Goal: Check status: Check status

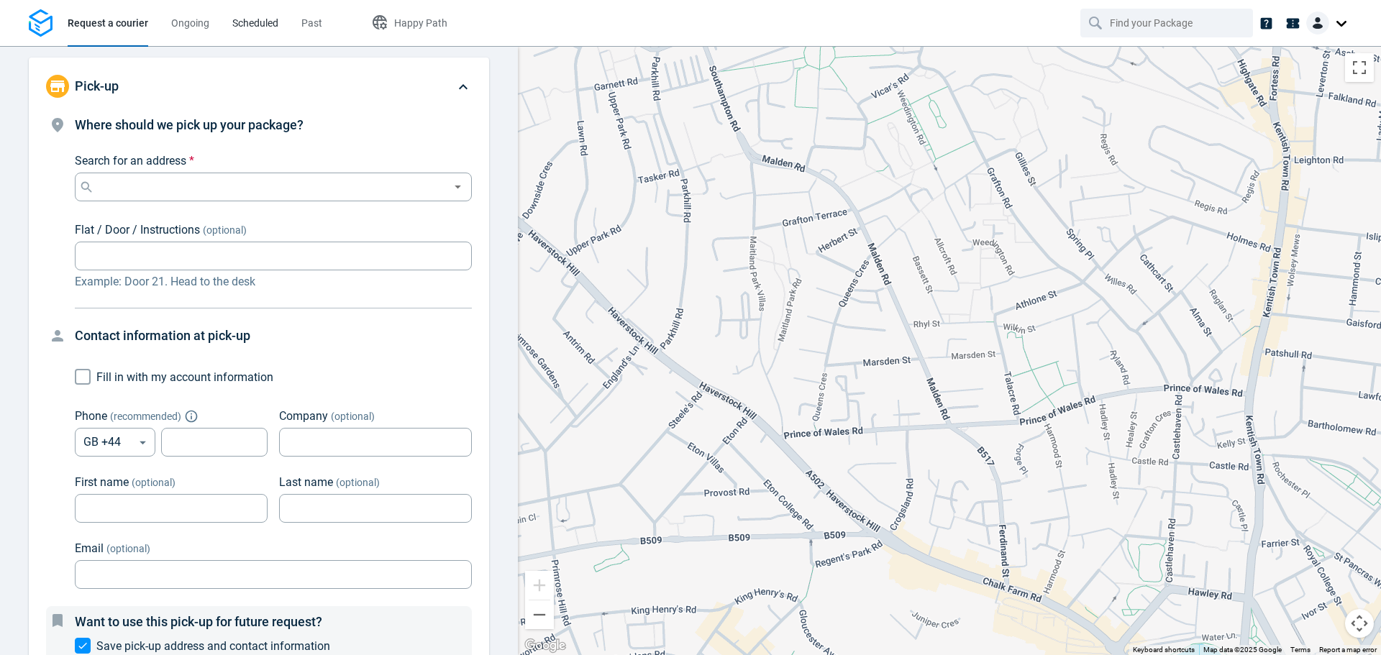
click at [247, 26] on span "Scheduled" at bounding box center [255, 23] width 46 height 12
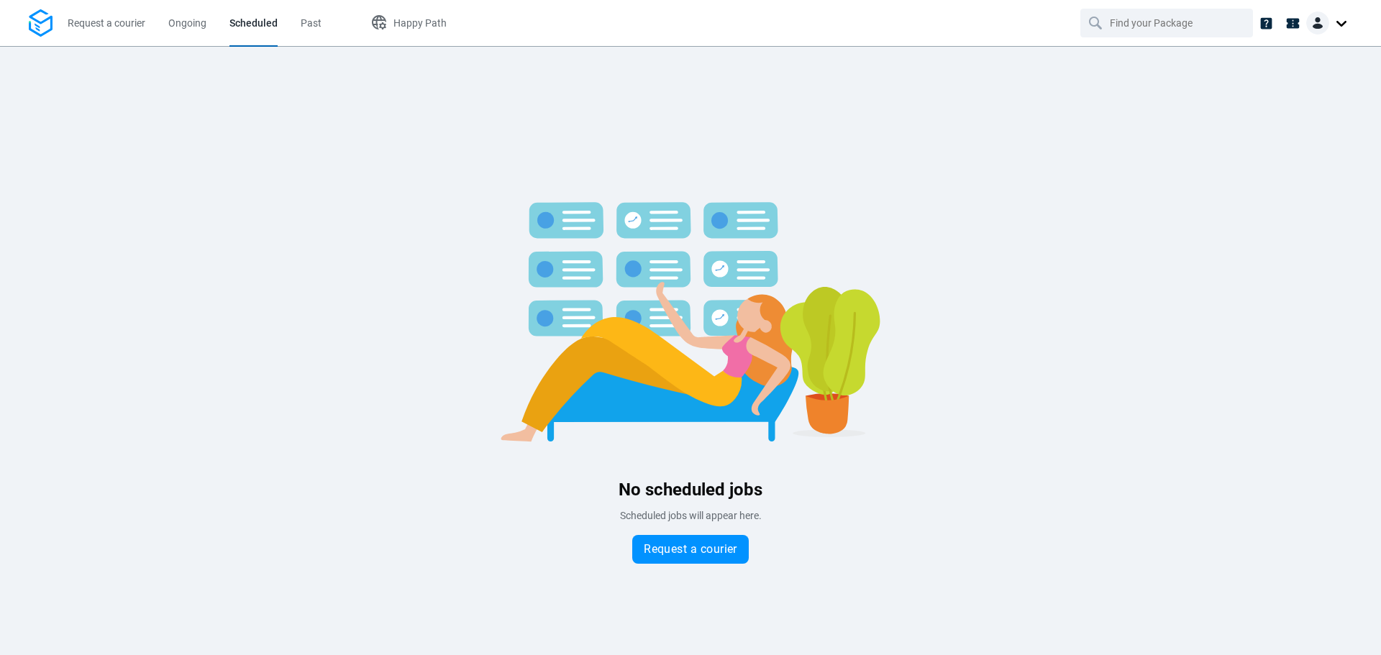
click at [1320, 26] on img at bounding box center [1318, 23] width 23 height 23
click at [235, 150] on div "No scheduled jobs Scheduled jobs will appear here. Request a courier" at bounding box center [690, 350] width 1381 height 473
click at [104, 31] on link "Request a courier" at bounding box center [107, 23] width 78 height 46
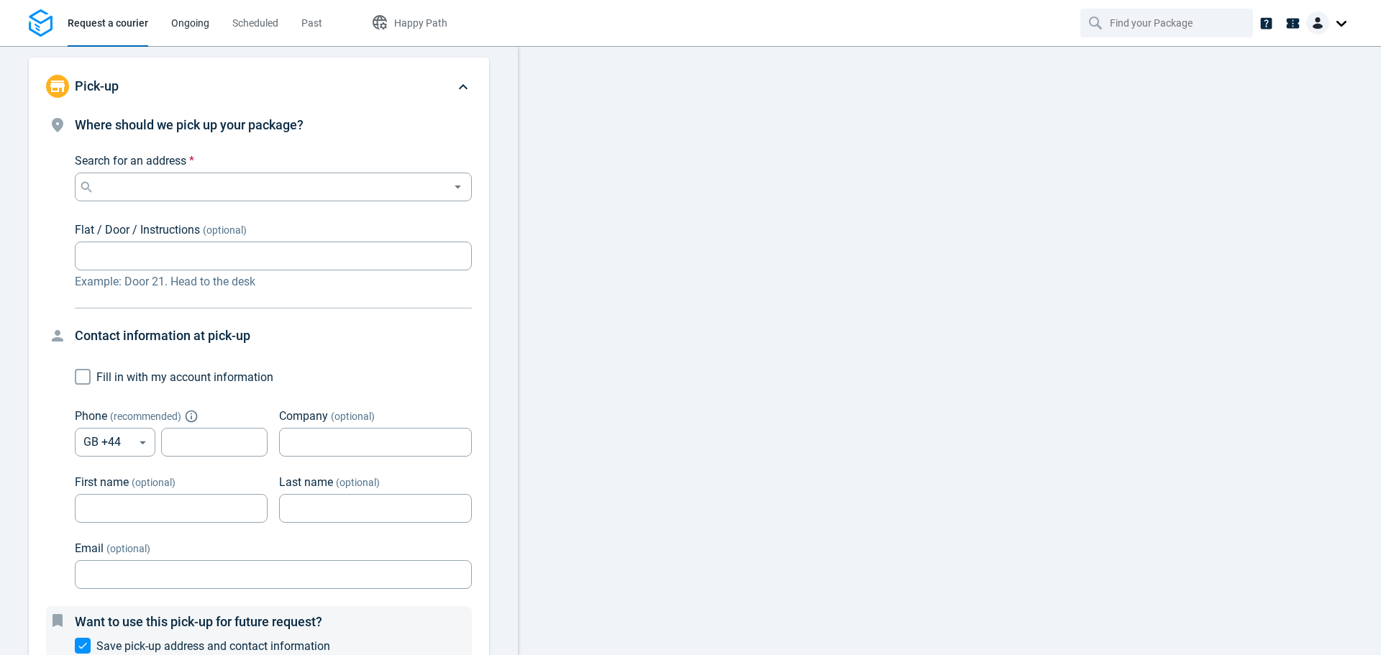
click at [190, 27] on span "Ongoing" at bounding box center [190, 23] width 38 height 12
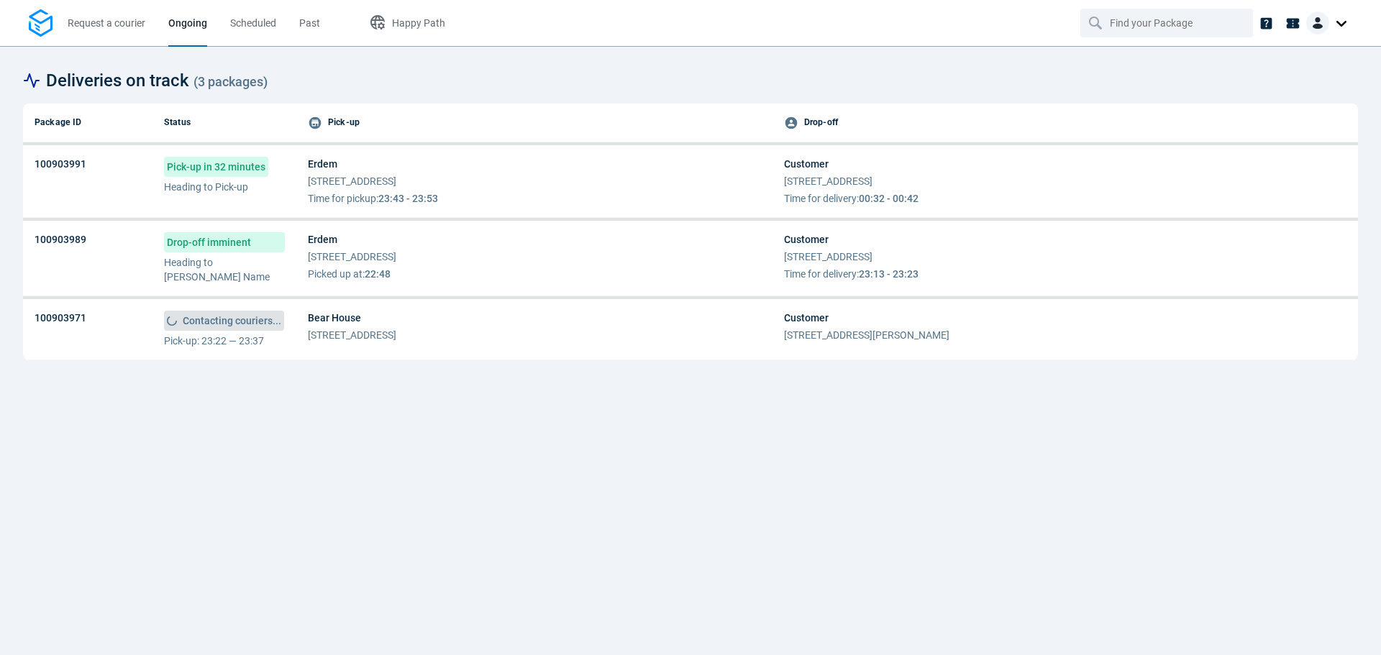
click at [309, 314] on span "Bear House" at bounding box center [352, 318] width 88 height 14
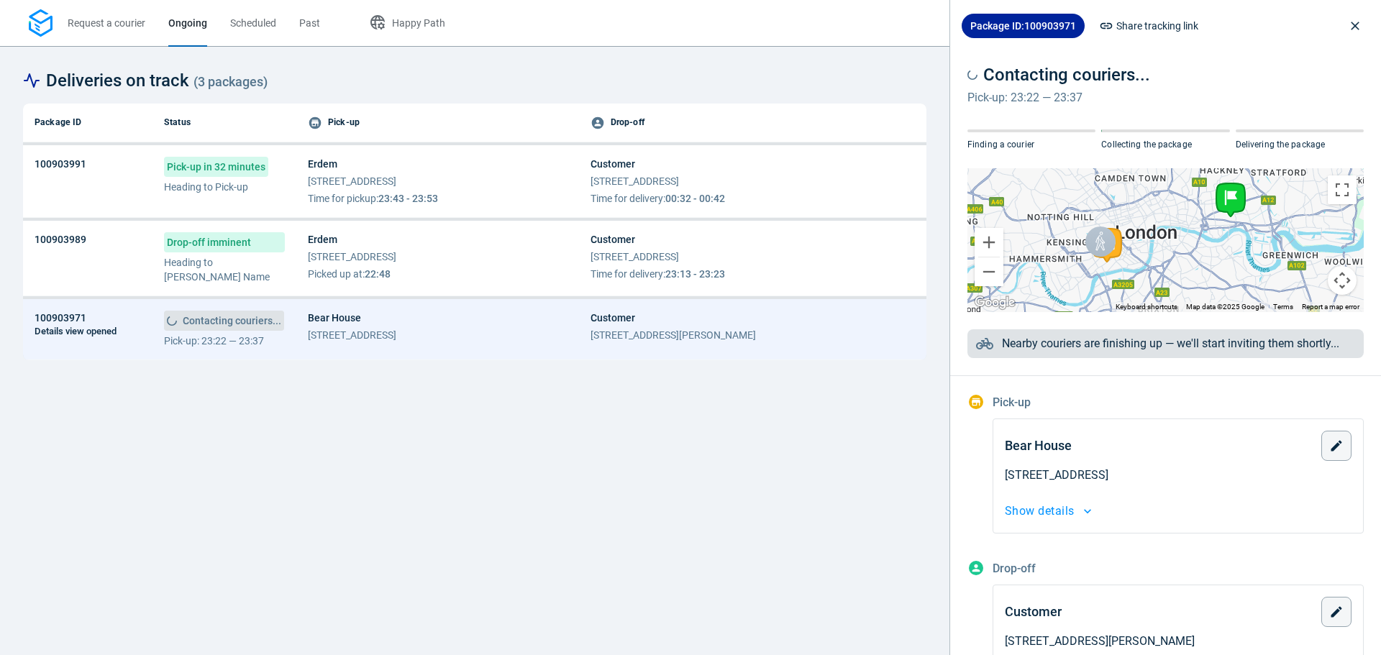
click at [1134, 26] on span "Share tracking link" at bounding box center [1158, 25] width 82 height 17
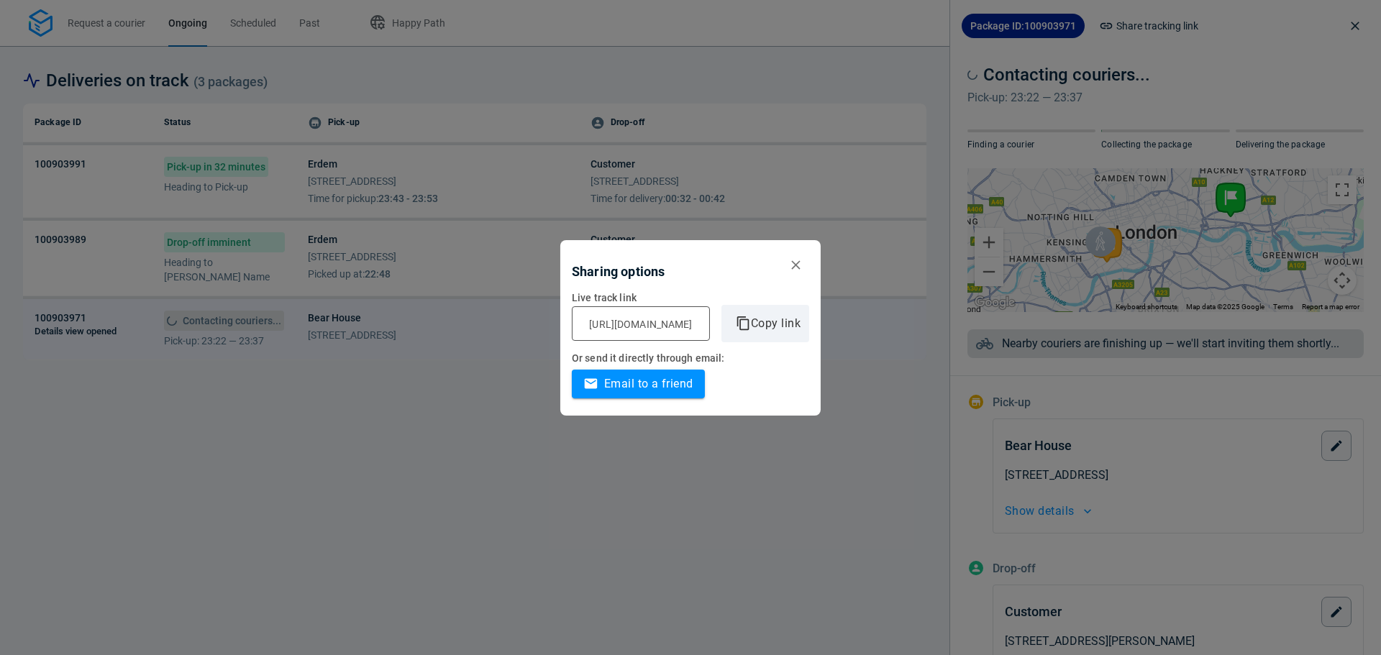
click at [804, 265] on icon "button" at bounding box center [796, 265] width 15 height 15
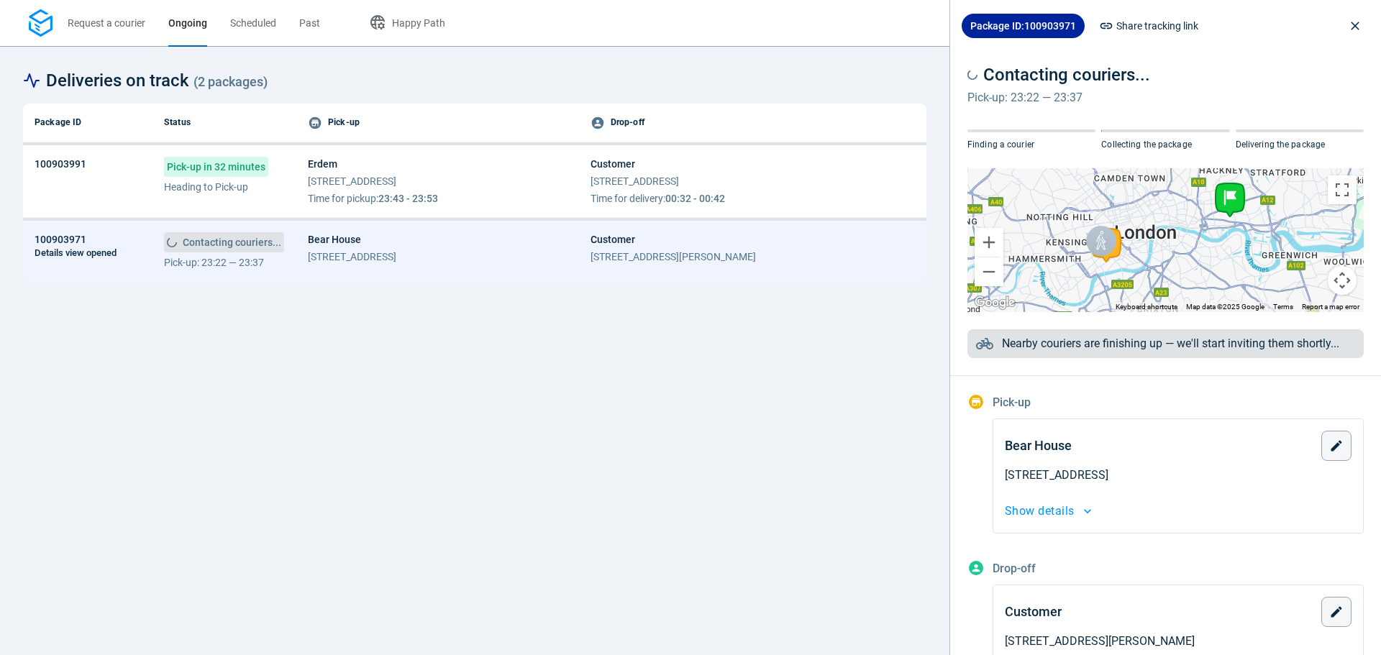
click at [335, 171] on div "Erdem [STREET_ADDRESS] Time for pickup : 23:43 - 23:53" at bounding box center [373, 181] width 130 height 49
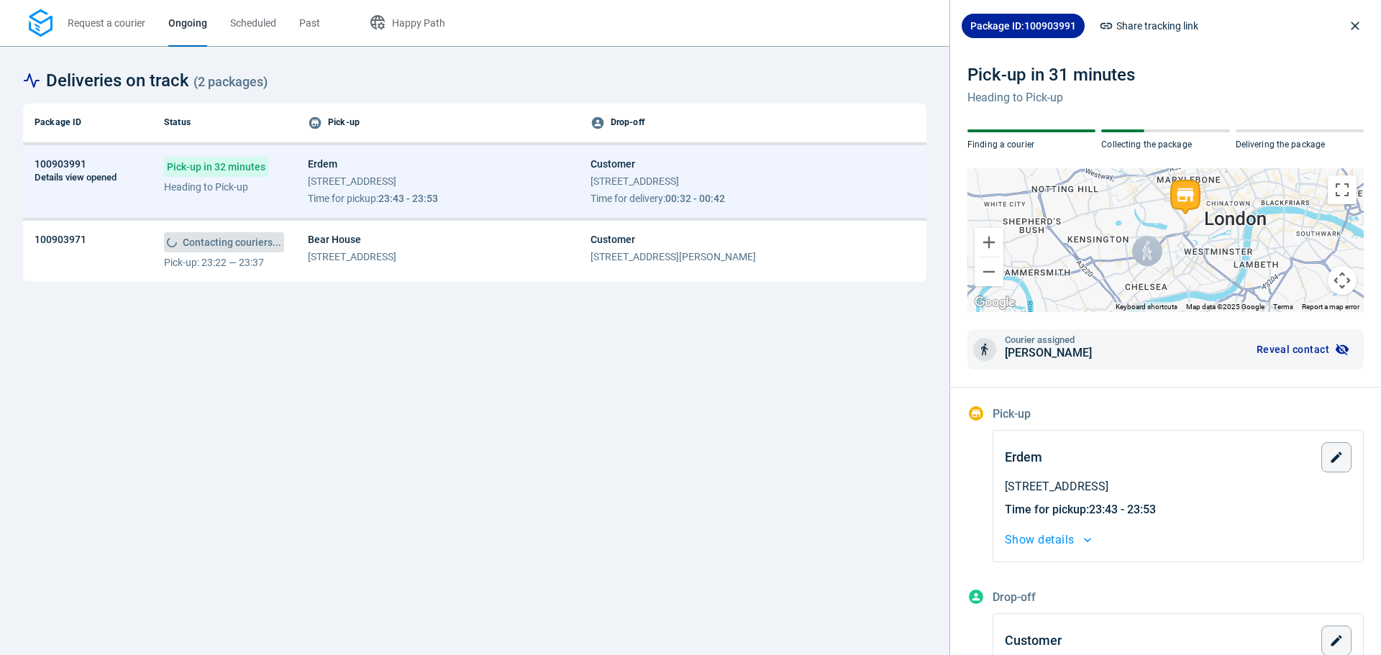
drag, startPoint x: 1106, startPoint y: 260, endPoint x: 1091, endPoint y: 250, distance: 17.6
click at [1091, 250] on div at bounding box center [1166, 240] width 396 height 144
click at [1335, 349] on icon "button" at bounding box center [1342, 349] width 14 height 14
click at [1335, 348] on icon "button" at bounding box center [1342, 349] width 14 height 14
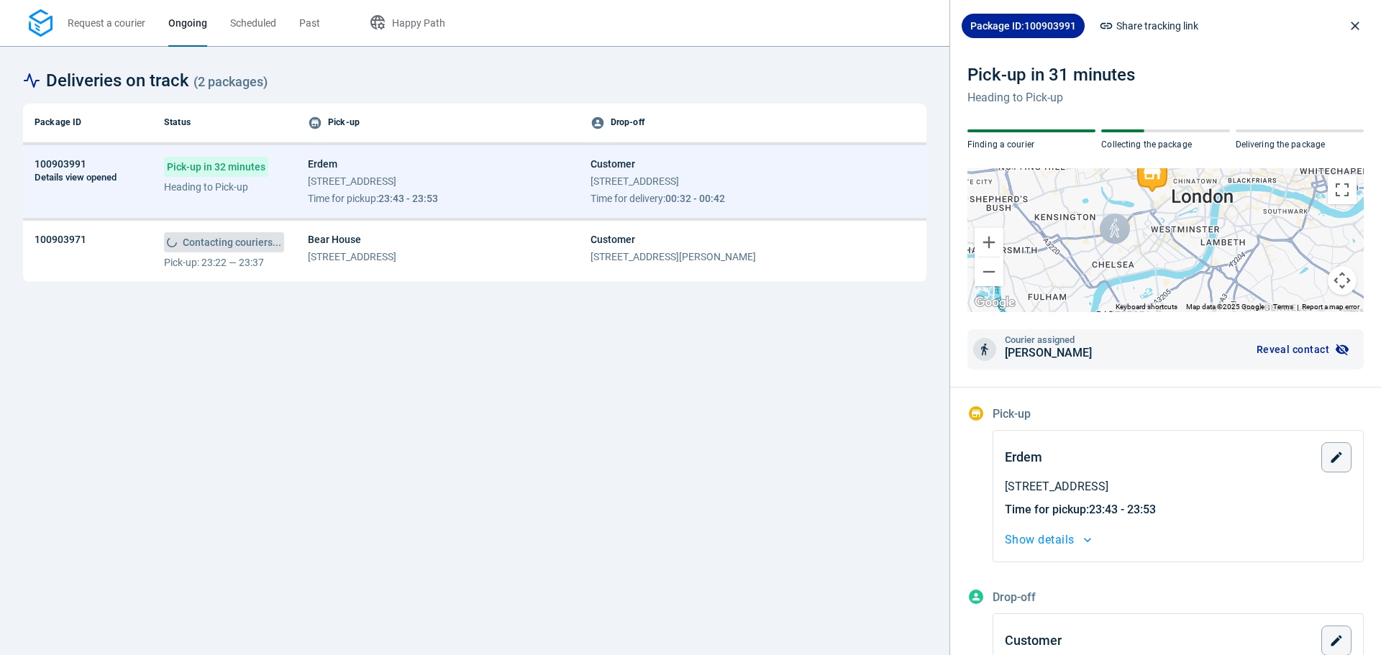
drag, startPoint x: 1125, startPoint y: 237, endPoint x: 1104, endPoint y: 214, distance: 31.1
click at [1104, 214] on div at bounding box center [1166, 240] width 396 height 144
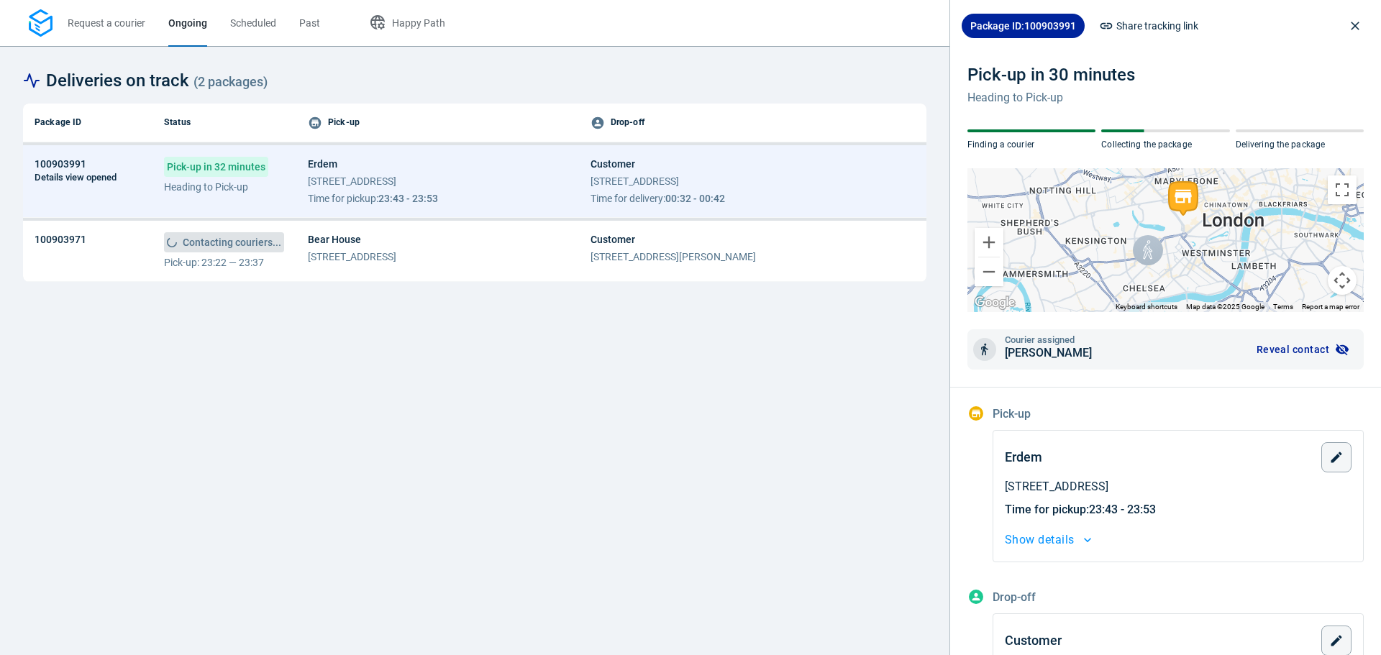
click at [748, 396] on div "Package ID Status Pick-up Drop-off 100903991 Details view opened Pick-up in 32 …" at bounding box center [475, 368] width 904 height 529
click at [296, 248] on td "Contacting couriers... Pick-up: 23:22 — 23:37" at bounding box center [225, 251] width 144 height 61
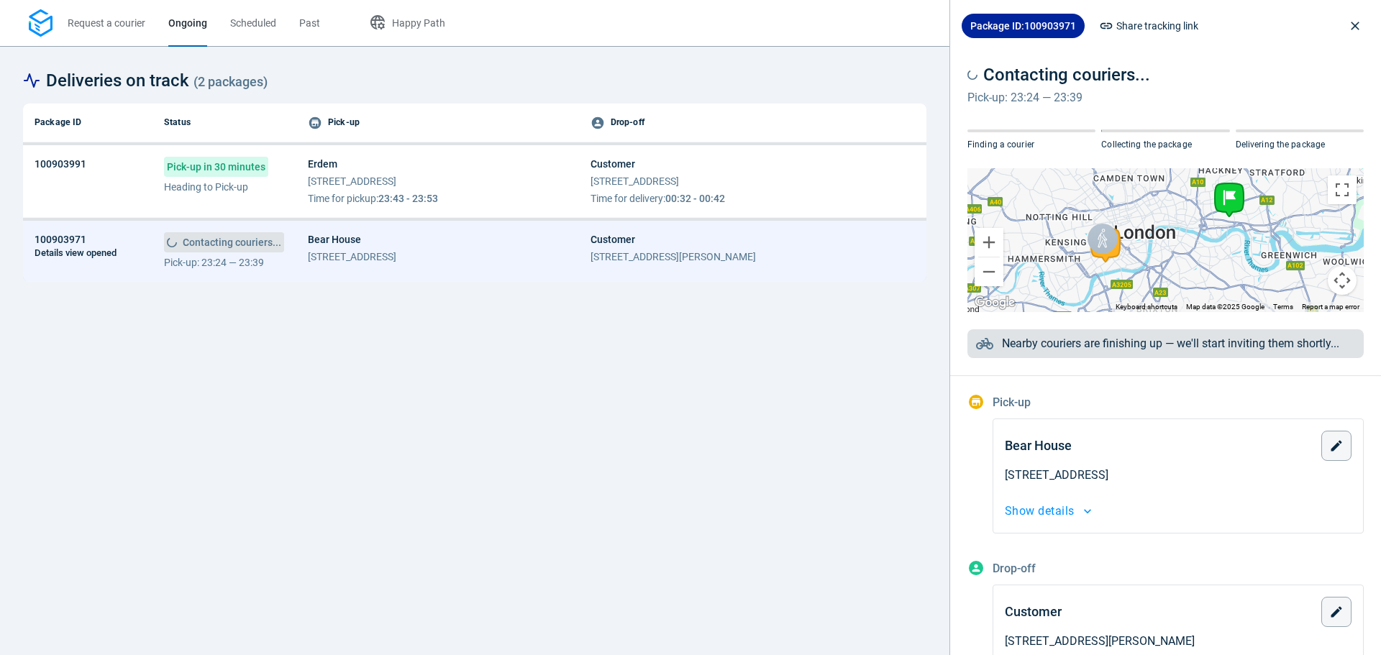
scroll to position [186, 0]
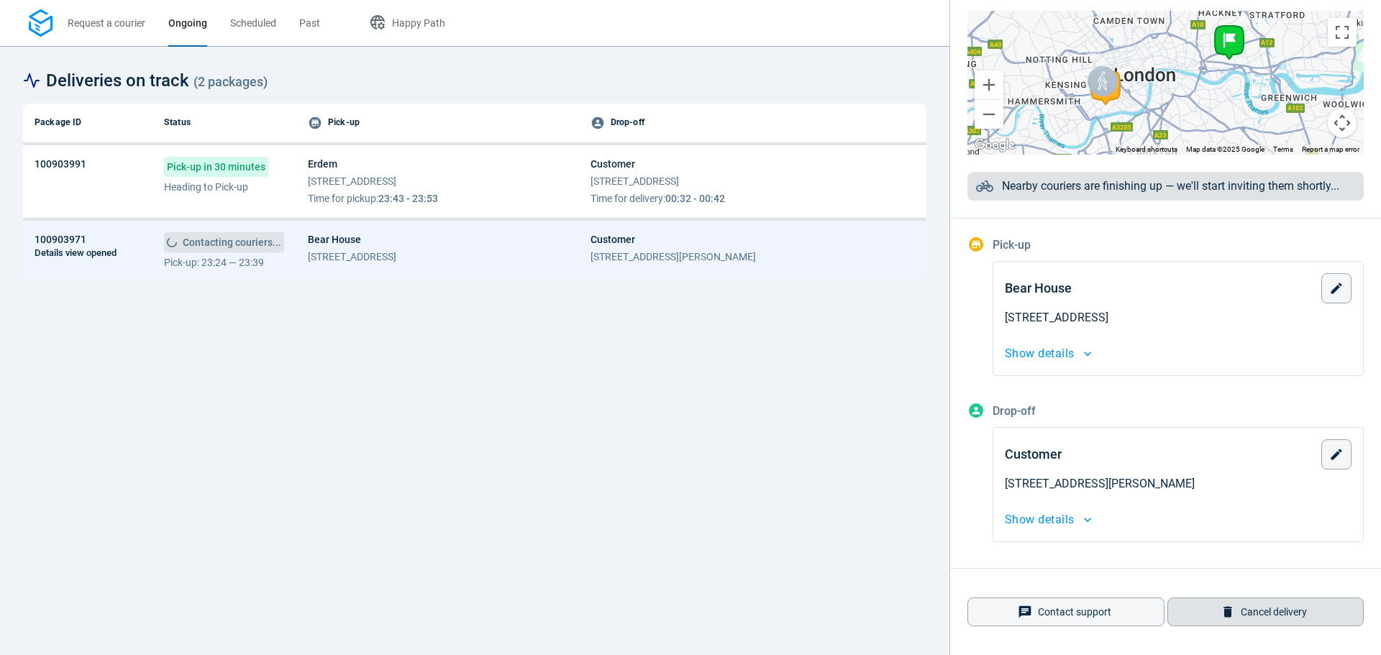
click at [1232, 598] on button "Cancel delivery" at bounding box center [1266, 612] width 197 height 29
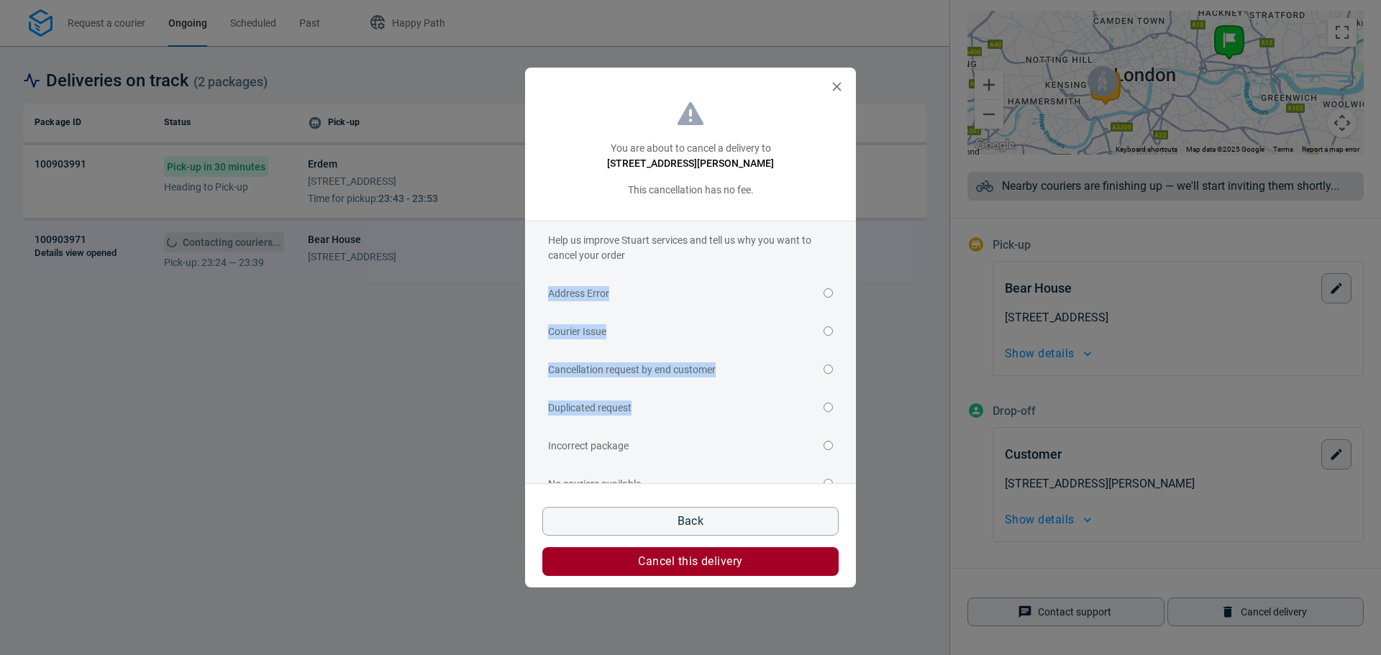
drag, startPoint x: 721, startPoint y: 430, endPoint x: 734, endPoint y: 263, distance: 166.7
click at [734, 263] on div "Help us improve Stuart services and tell us why you want to cancel your order A…" at bounding box center [690, 352] width 331 height 262
click at [752, 379] on label "Cancellation request by end customer" at bounding box center [690, 370] width 285 height 38
click at [824, 374] on input "Cancellation request by end customer" at bounding box center [828, 369] width 9 height 9
radio input "true"
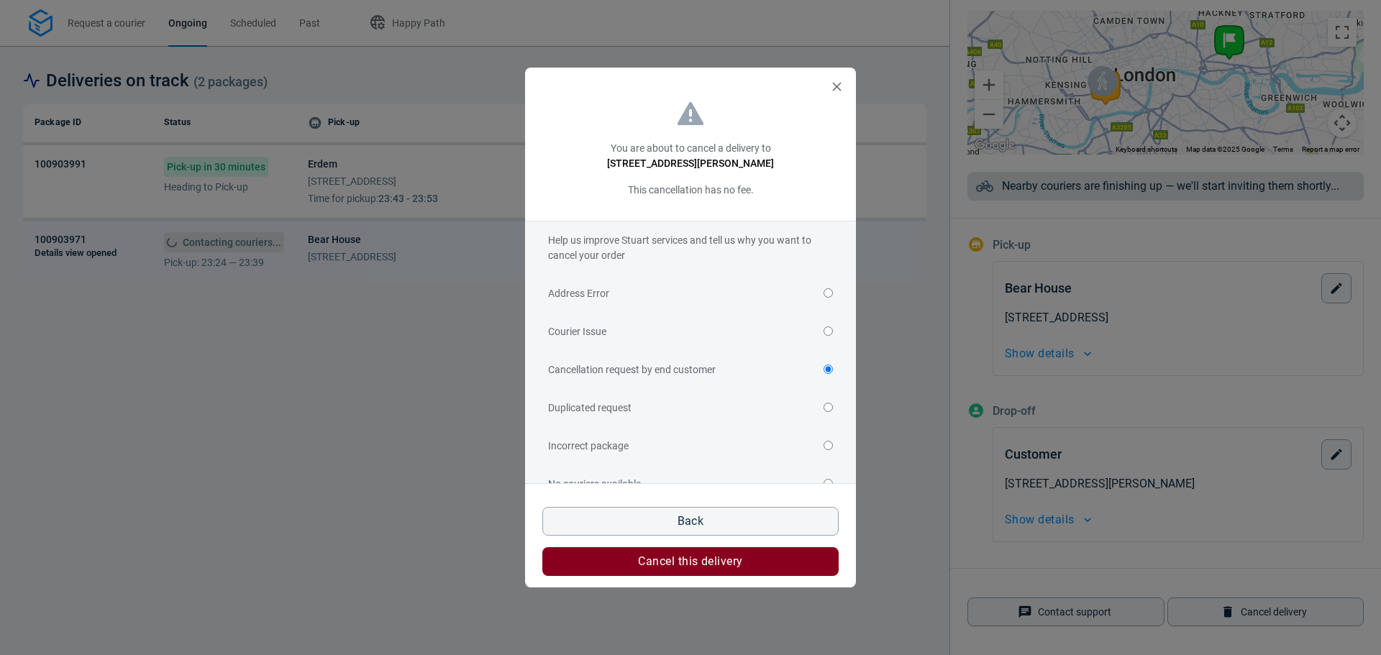
click at [718, 566] on span "Cancel this delivery" at bounding box center [690, 562] width 104 height 12
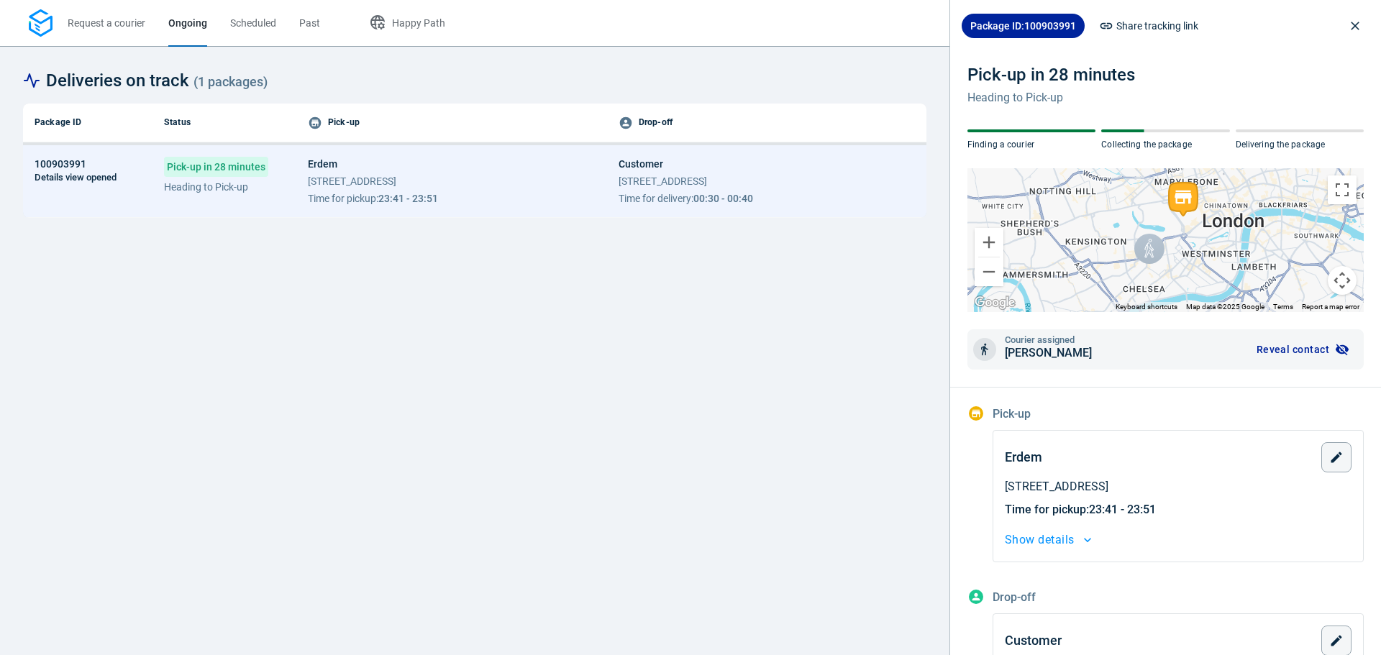
click at [343, 173] on div "Erdem [STREET_ADDRESS] Time for pickup : 23:41 - 23:51" at bounding box center [373, 181] width 130 height 49
drag, startPoint x: 1116, startPoint y: 488, endPoint x: 1104, endPoint y: 442, distance: 47.0
click at [1104, 440] on div "Erdem [STREET_ADDRESS] Time for pickup : 23:41 - 23:51 Order ST-1759702207870-1…" at bounding box center [1178, 496] width 371 height 132
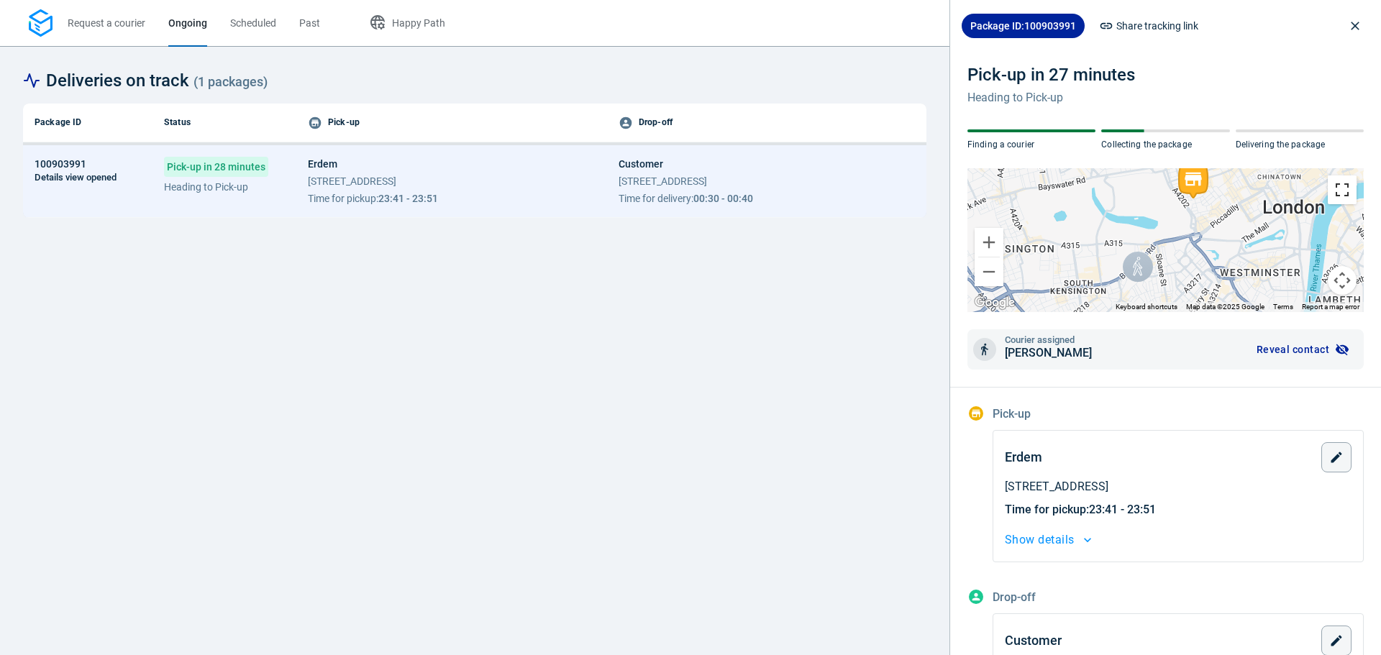
drag, startPoint x: 1336, startPoint y: 191, endPoint x: 1335, endPoint y: 278, distance: 87.1
click at [1336, 191] on button "Toggle fullscreen view" at bounding box center [1342, 190] width 29 height 29
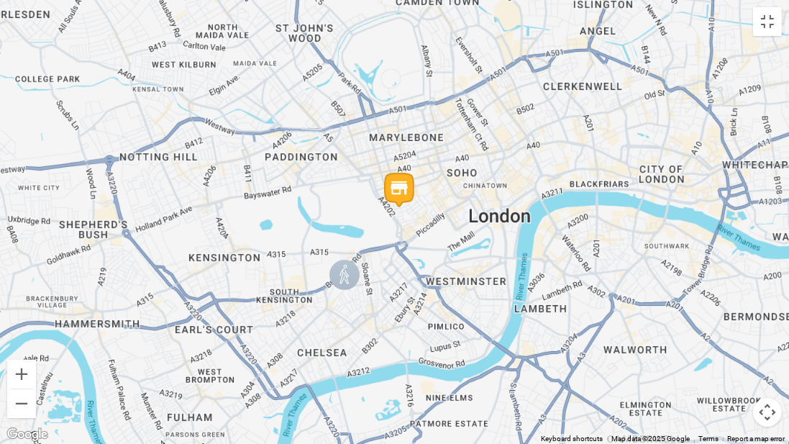
drag, startPoint x: 446, startPoint y: 212, endPoint x: 421, endPoint y: 241, distance: 38.8
click at [421, 241] on div at bounding box center [394, 222] width 789 height 444
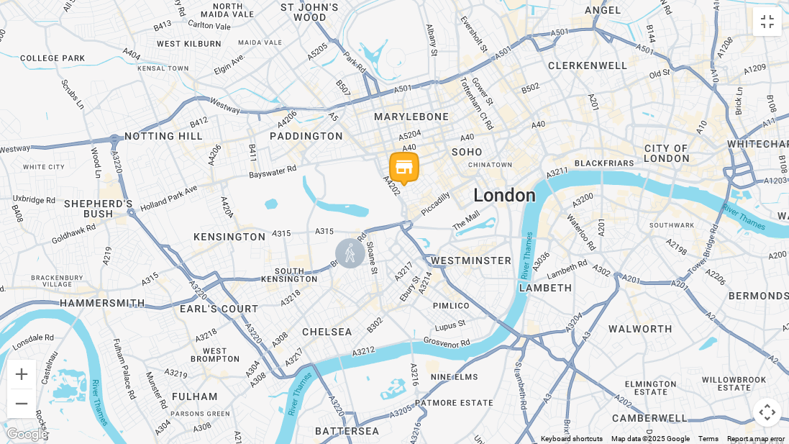
drag, startPoint x: 453, startPoint y: 212, endPoint x: 432, endPoint y: 219, distance: 21.2
click at [432, 219] on div at bounding box center [394, 222] width 789 height 444
click at [768, 21] on button "Toggle fullscreen view" at bounding box center [767, 21] width 29 height 29
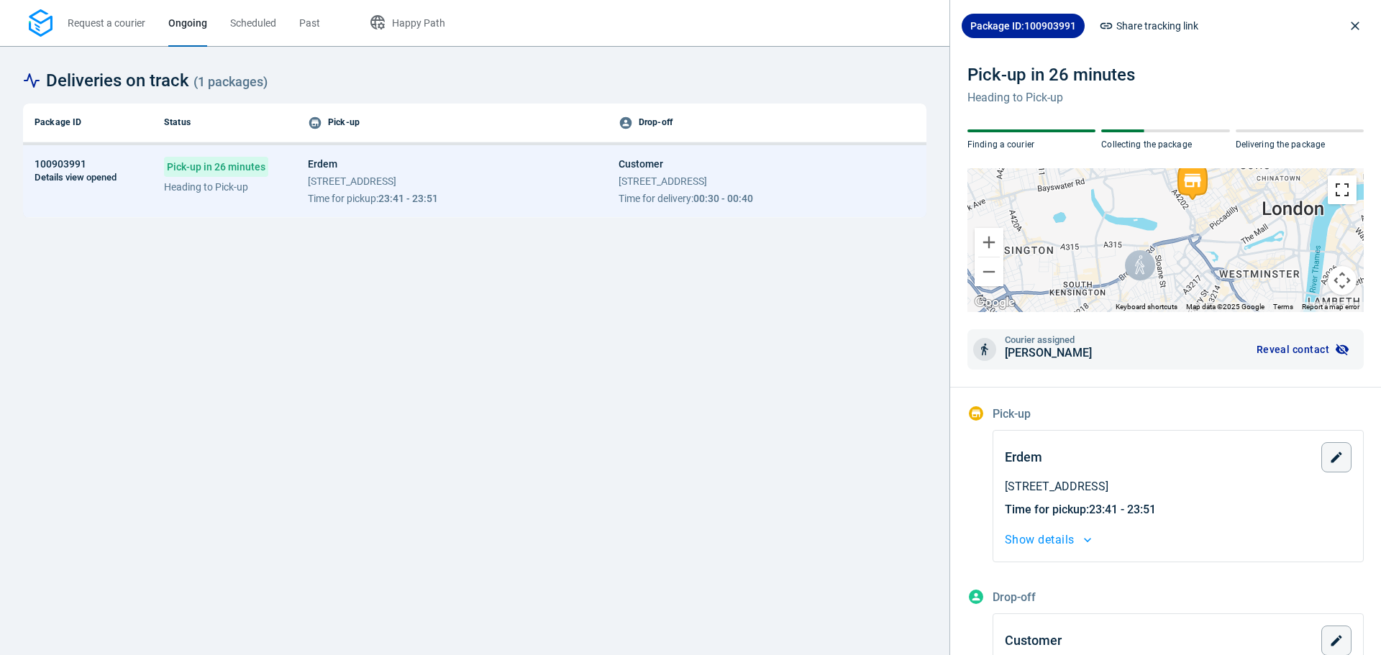
click at [1335, 196] on button "Toggle fullscreen view" at bounding box center [1342, 190] width 29 height 29
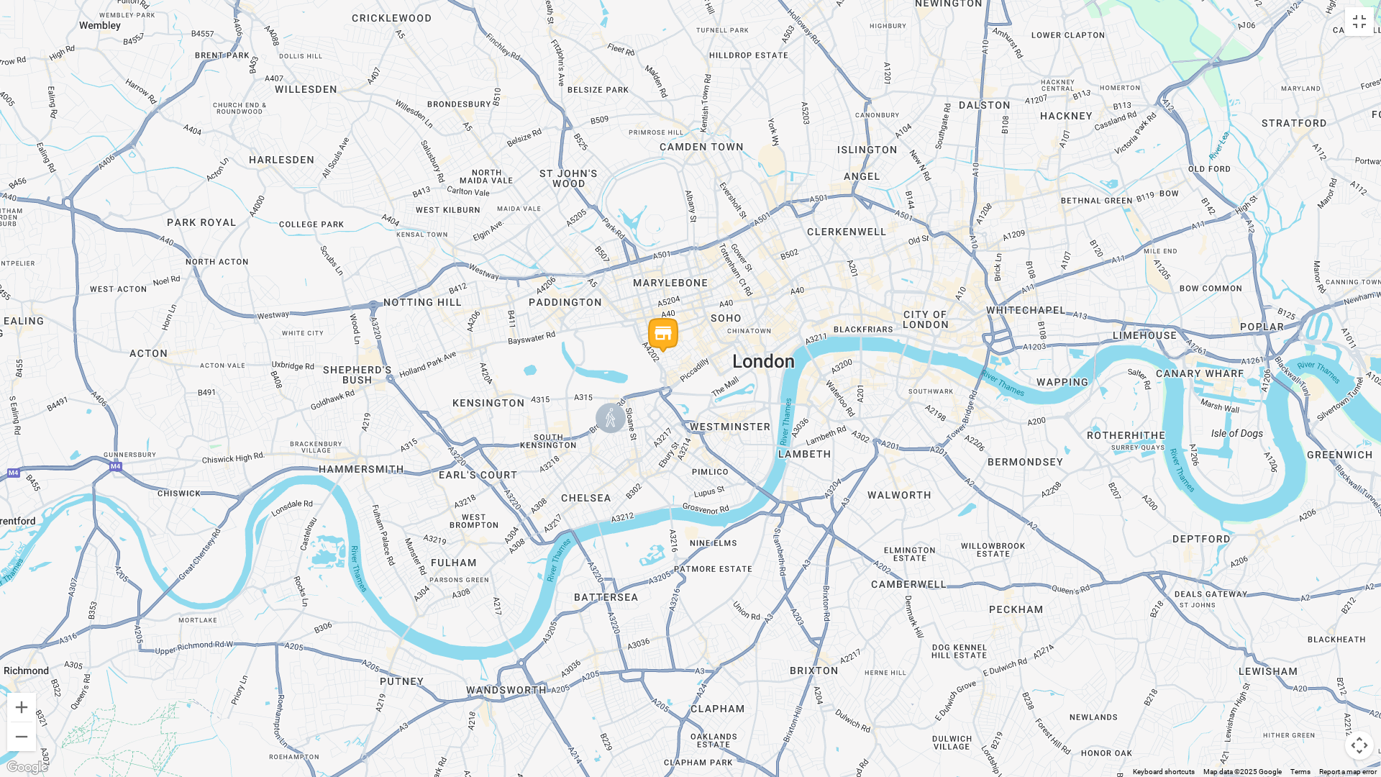
drag, startPoint x: 724, startPoint y: 373, endPoint x: 660, endPoint y: 376, distance: 64.1
click at [660, 376] on div at bounding box center [690, 388] width 1381 height 777
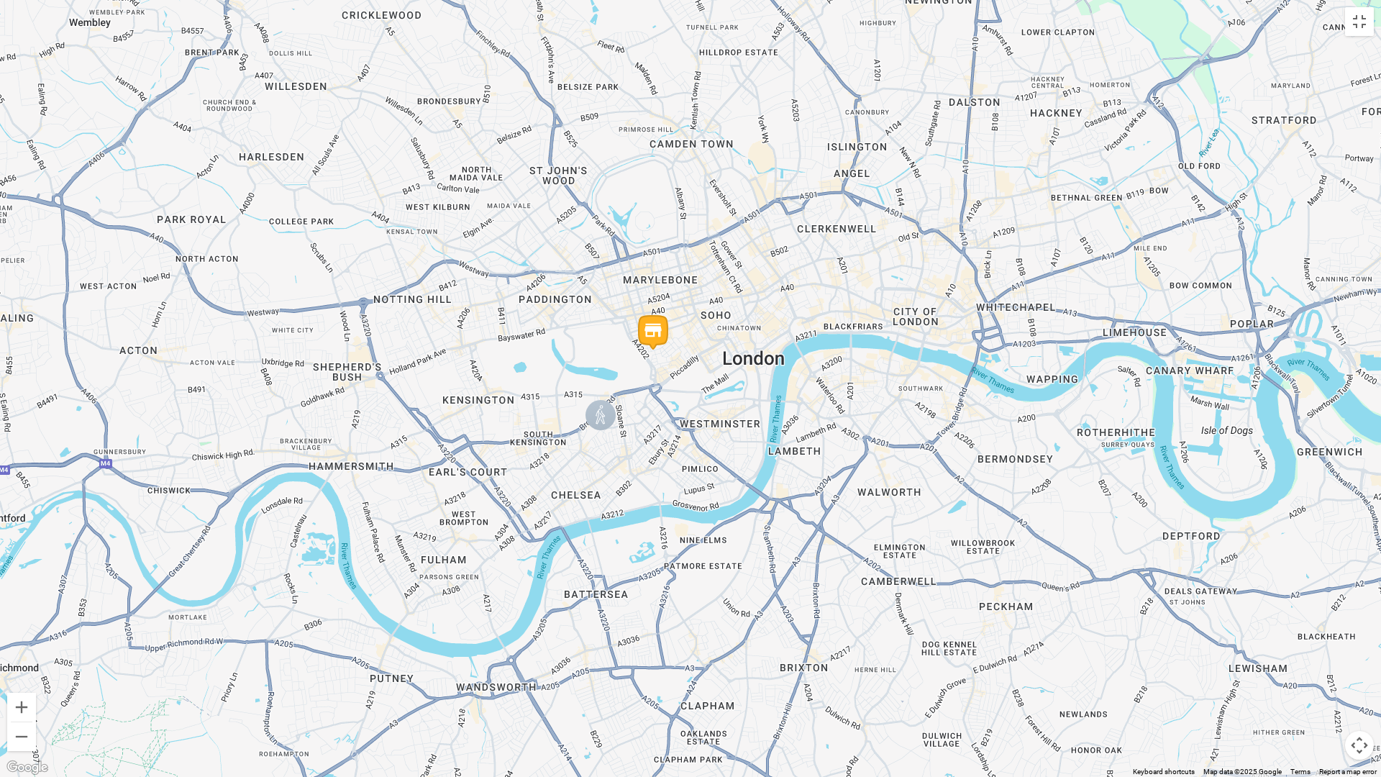
click at [709, 416] on div at bounding box center [690, 388] width 1381 height 777
click at [709, 415] on div at bounding box center [690, 388] width 1381 height 777
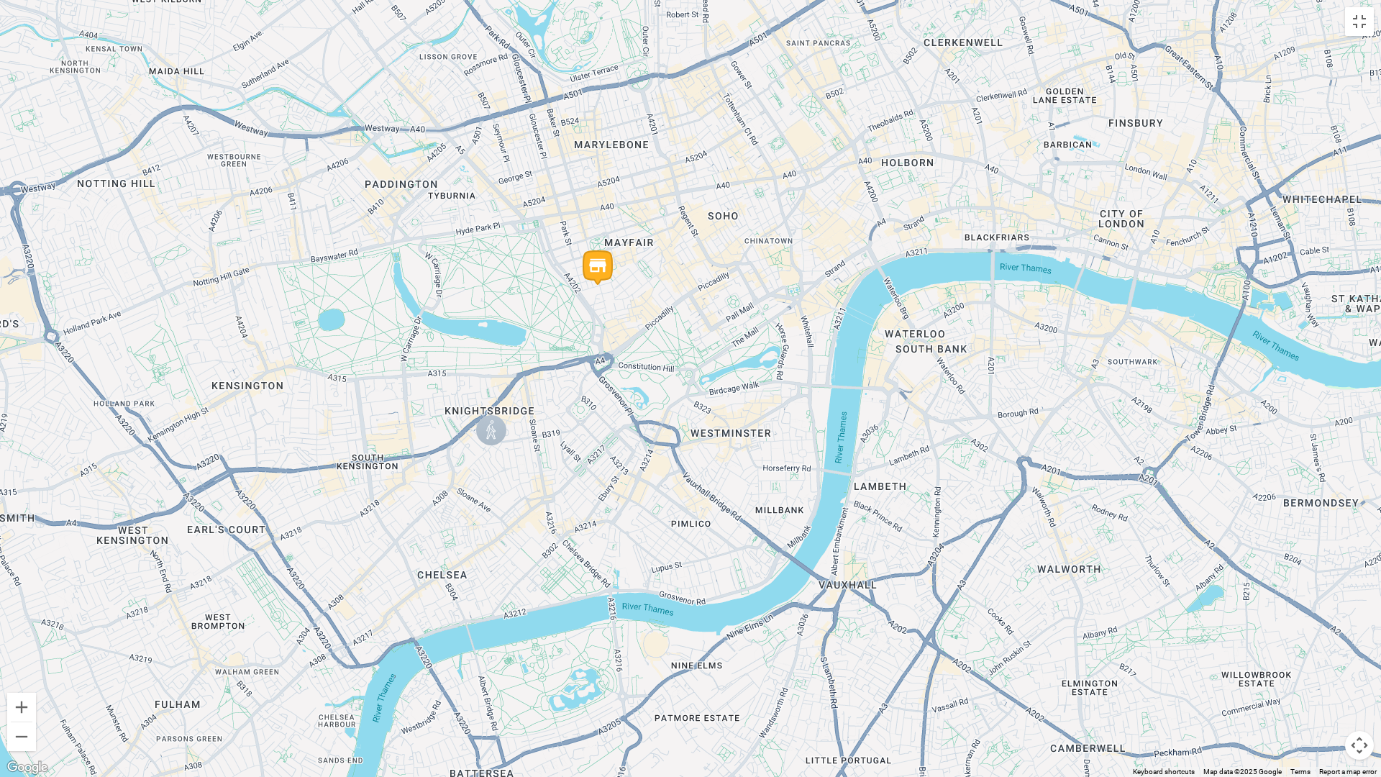
click at [612, 365] on div at bounding box center [690, 388] width 1381 height 777
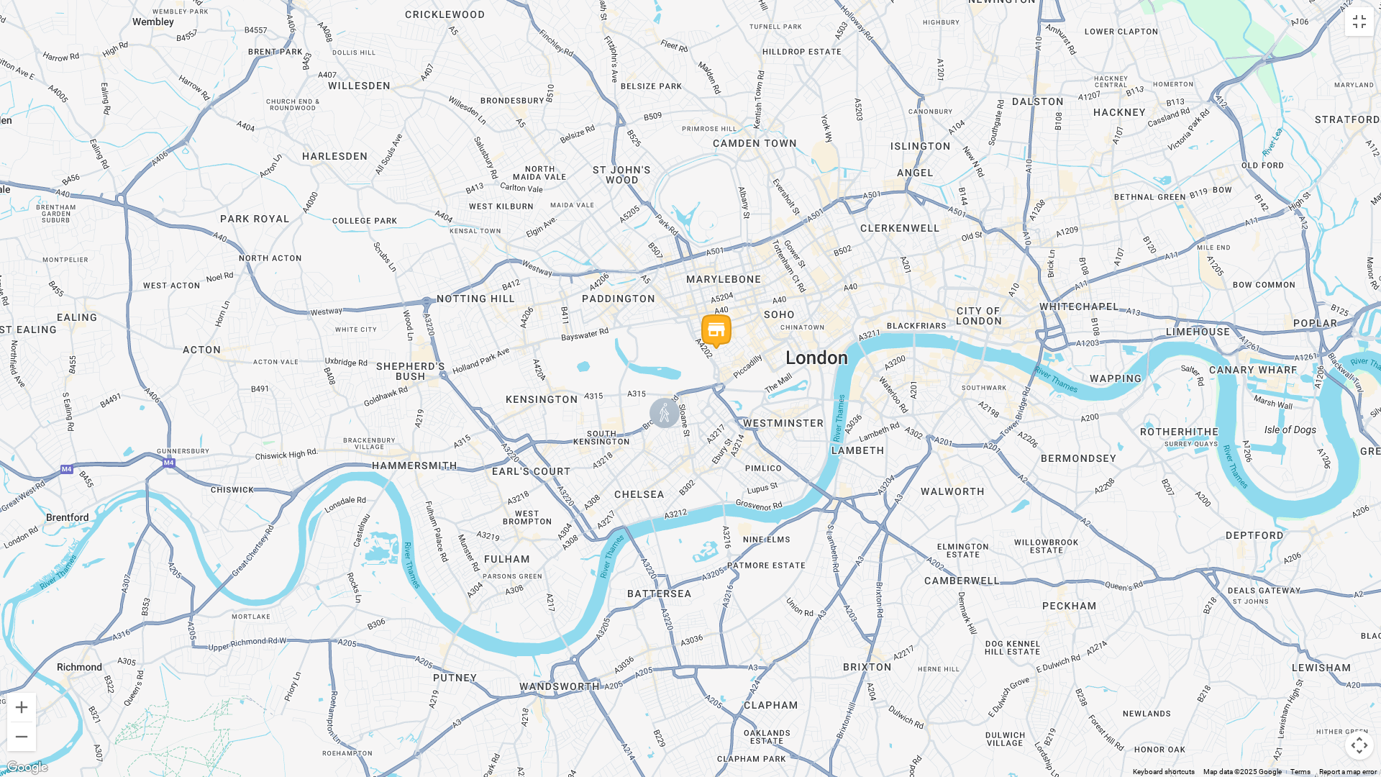
click at [694, 389] on div at bounding box center [690, 388] width 1381 height 777
click at [694, 388] on div at bounding box center [690, 388] width 1381 height 777
click at [1368, 24] on button "Toggle fullscreen view" at bounding box center [1359, 21] width 29 height 29
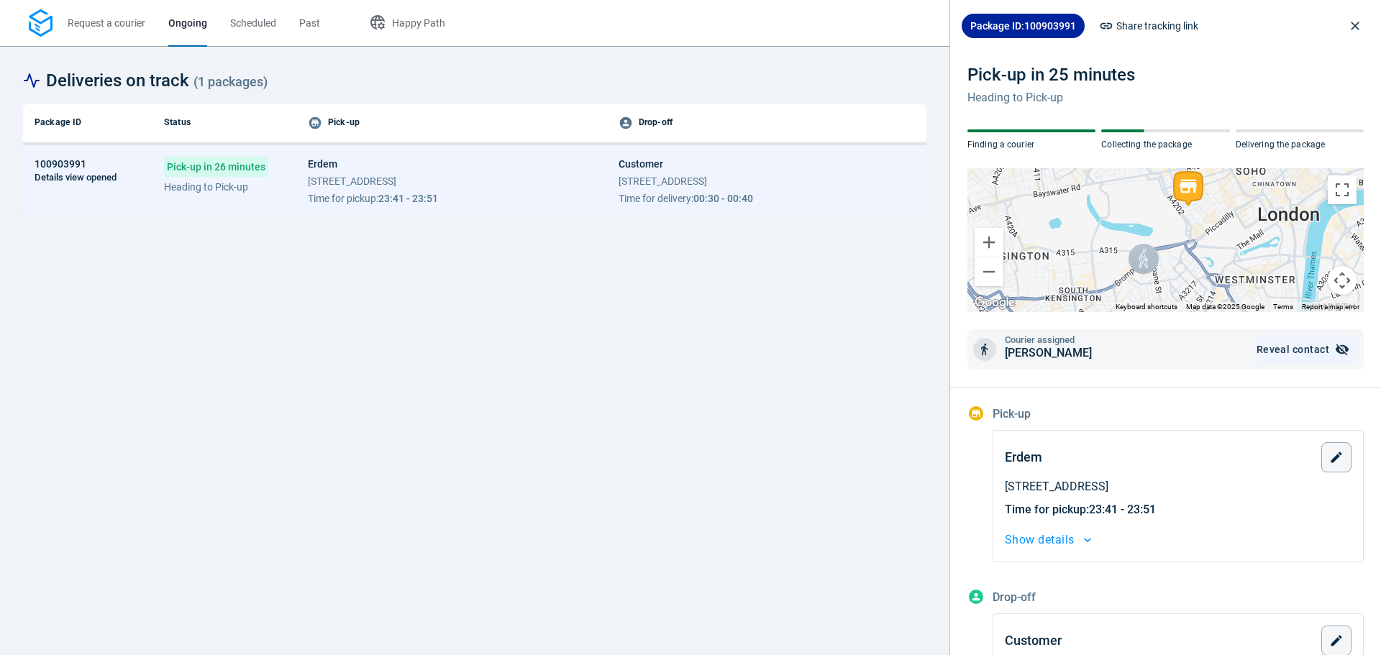
click at [1289, 345] on span "Reveal contact" at bounding box center [1293, 350] width 73 height 10
click at [1299, 346] on span "[PHONE_NUMBER]" at bounding box center [1284, 350] width 89 height 10
click at [85, 178] on span "Details view opened" at bounding box center [76, 177] width 82 height 9
click at [74, 164] on span "100903991" at bounding box center [61, 164] width 52 height 14
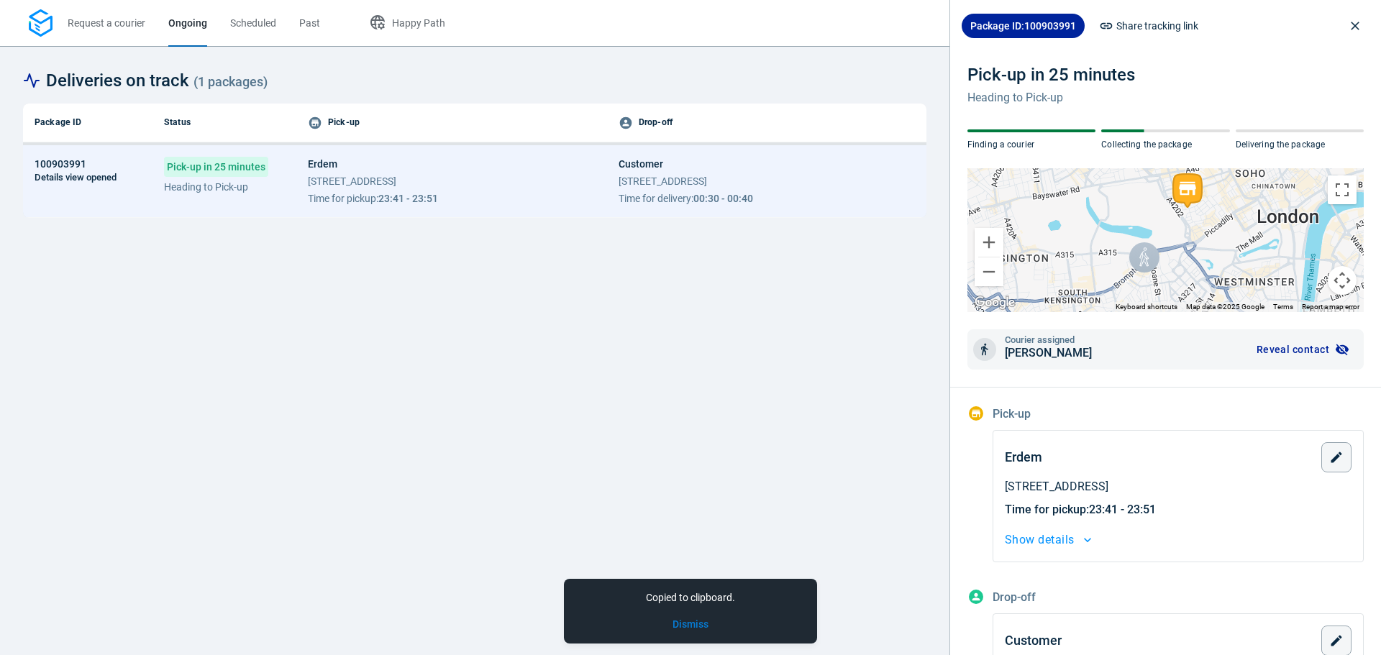
click at [698, 628] on button "Dismiss" at bounding box center [691, 624] width 36 height 15
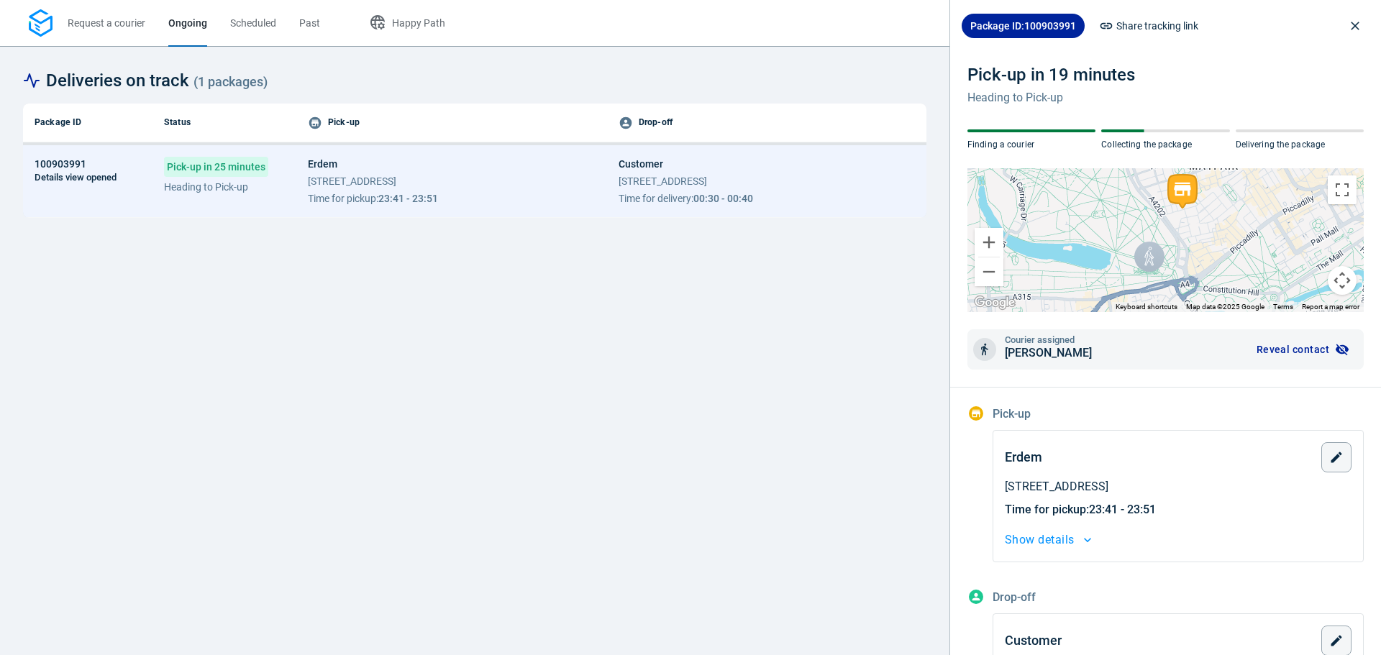
click at [1156, 22] on span "Share tracking link" at bounding box center [1158, 25] width 82 height 17
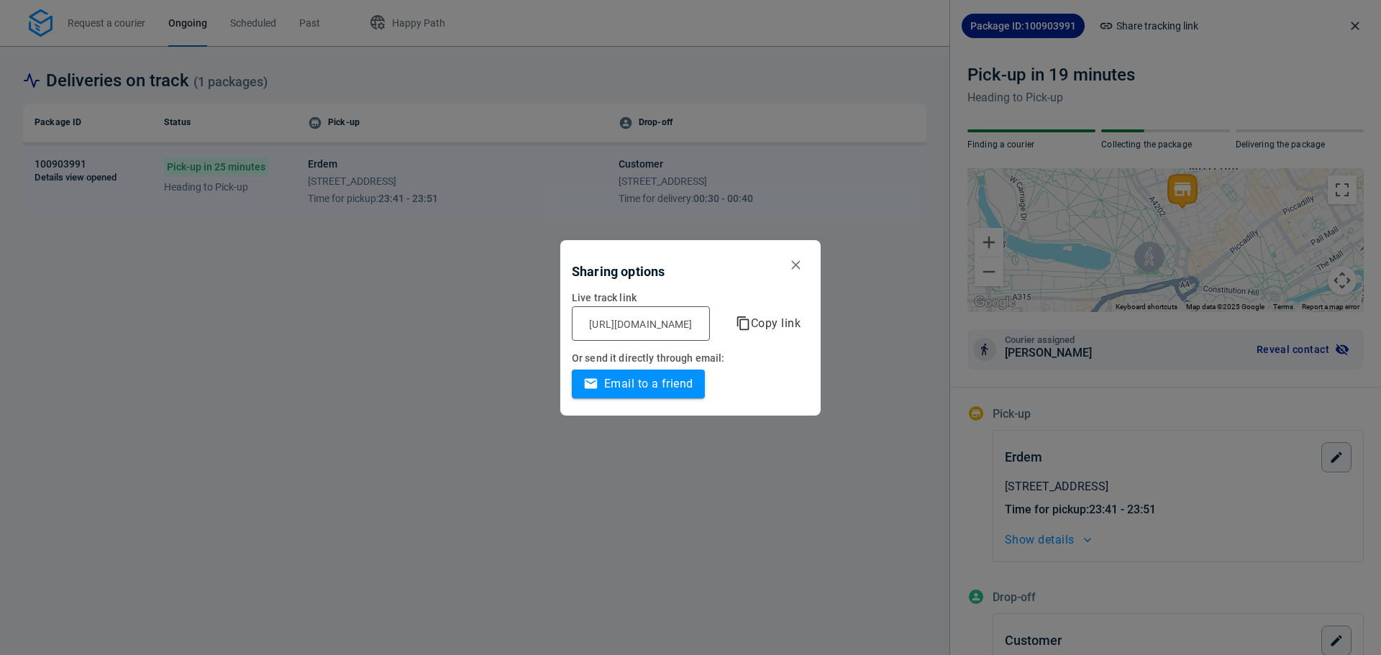
click at [801, 323] on span "Copy link" at bounding box center [776, 324] width 50 height 20
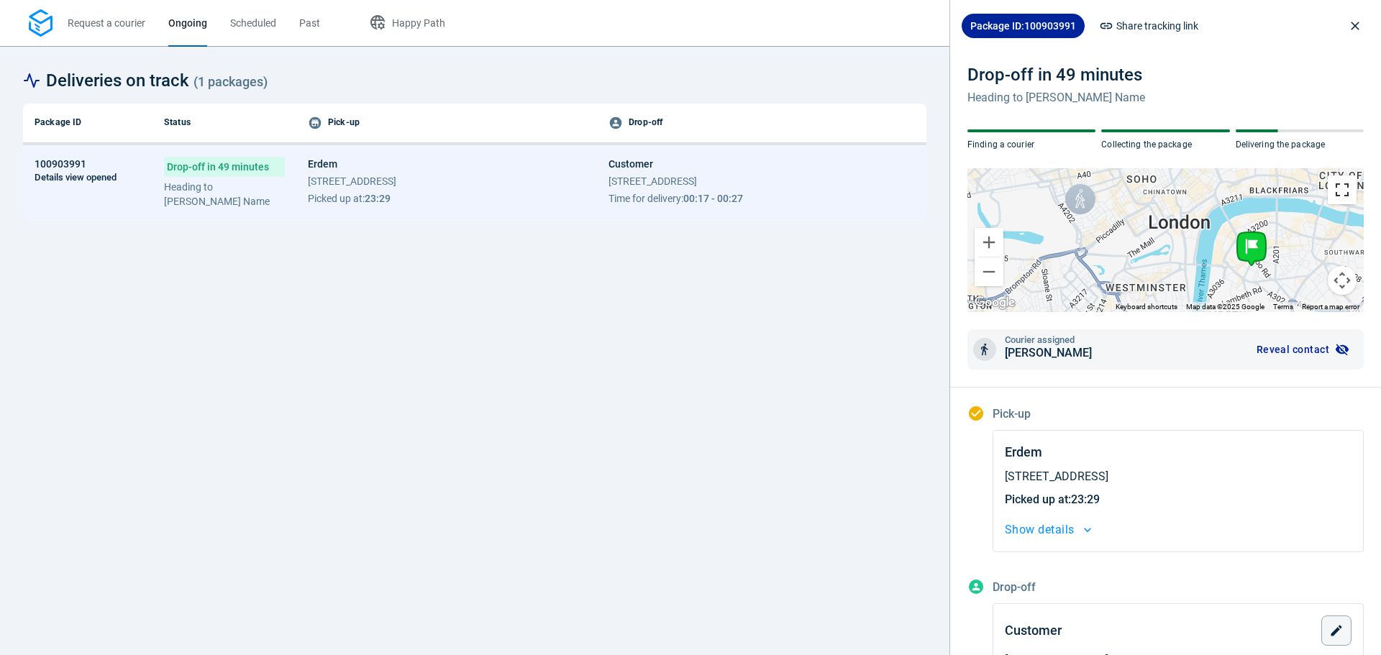
click at [1332, 198] on button "Toggle fullscreen view" at bounding box center [1342, 190] width 29 height 29
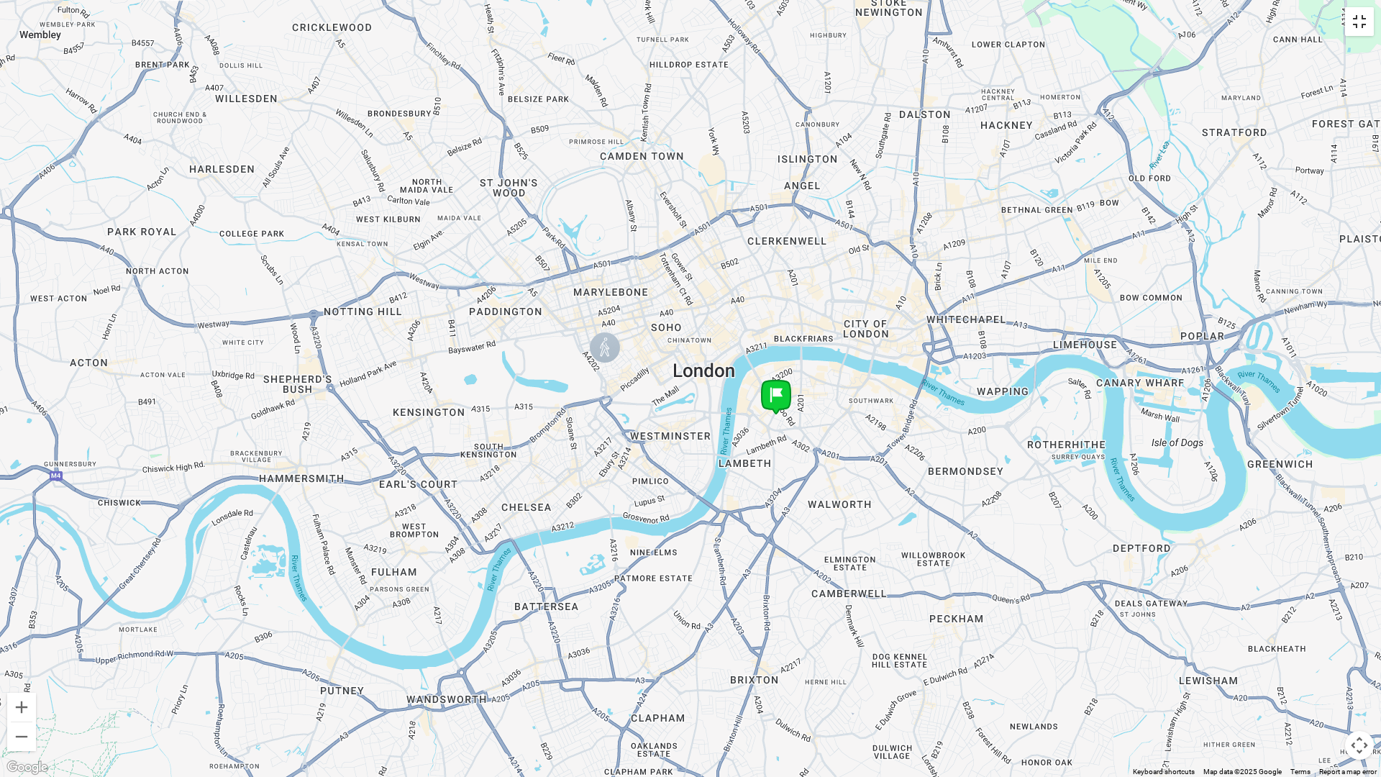
click at [1359, 14] on button "Toggle fullscreen view" at bounding box center [1359, 21] width 29 height 29
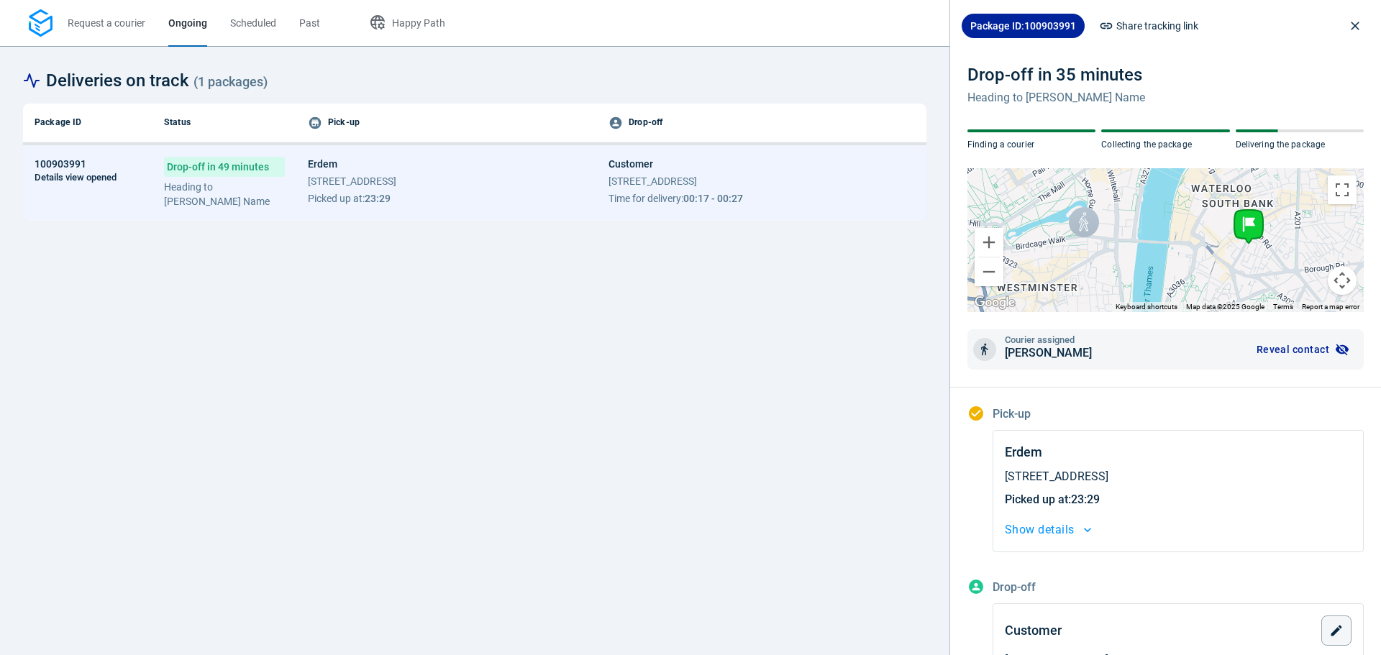
click at [871, 262] on div "Package ID Status Pick-up Drop-off 100903991 Details view opened Drop-off in 49…" at bounding box center [475, 368] width 904 height 529
